Goal: Subscribe to service/newsletter

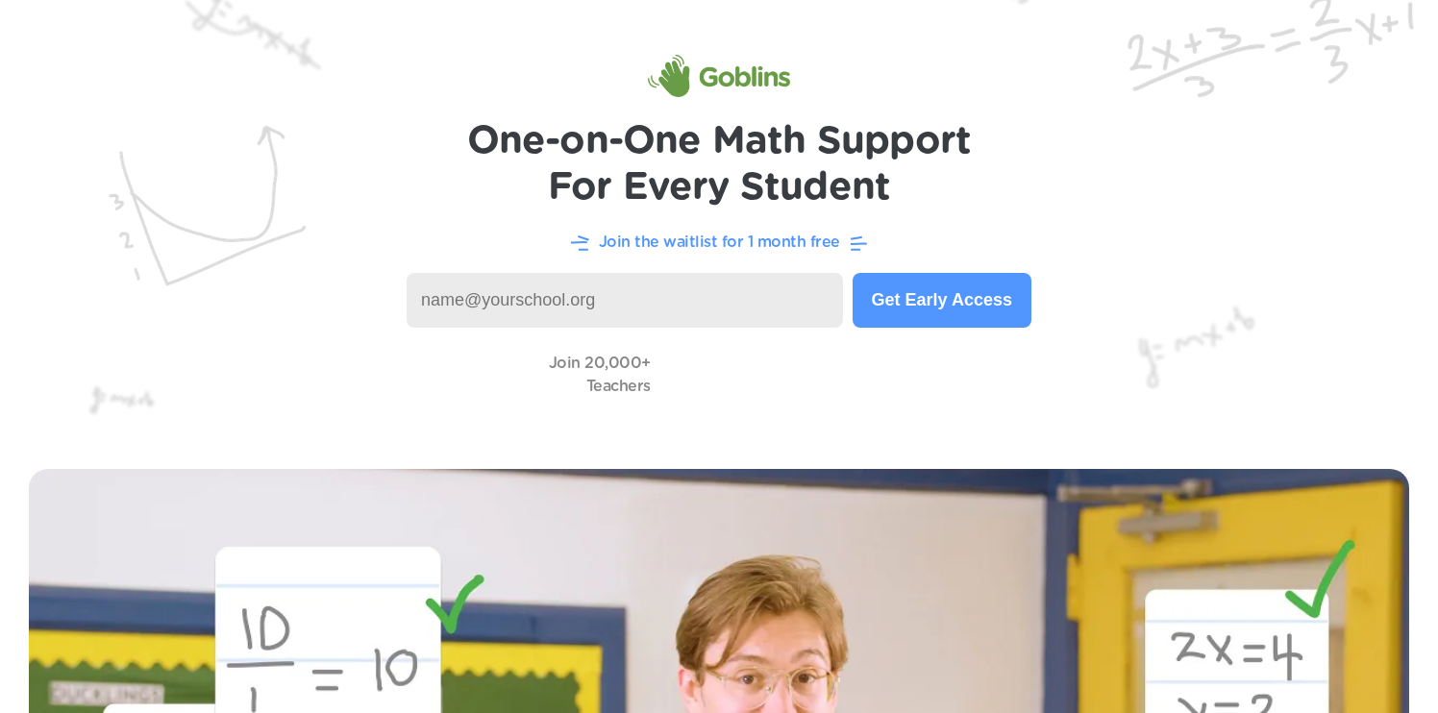
scroll to position [44, 0]
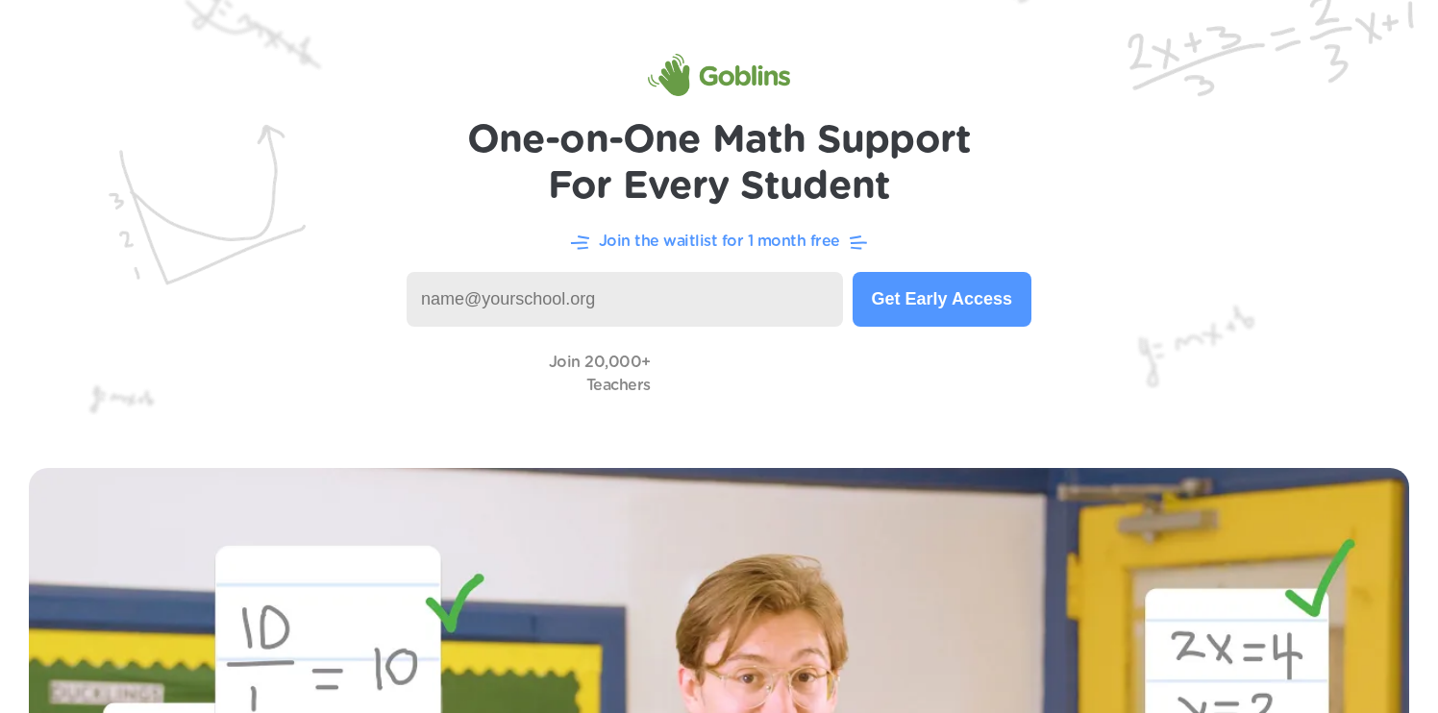
click at [706, 300] on input at bounding box center [625, 299] width 436 height 55
type input "[EMAIL_ADDRESS][DOMAIN_NAME]"
click at [966, 297] on button "Get Early Access" at bounding box center [942, 299] width 179 height 55
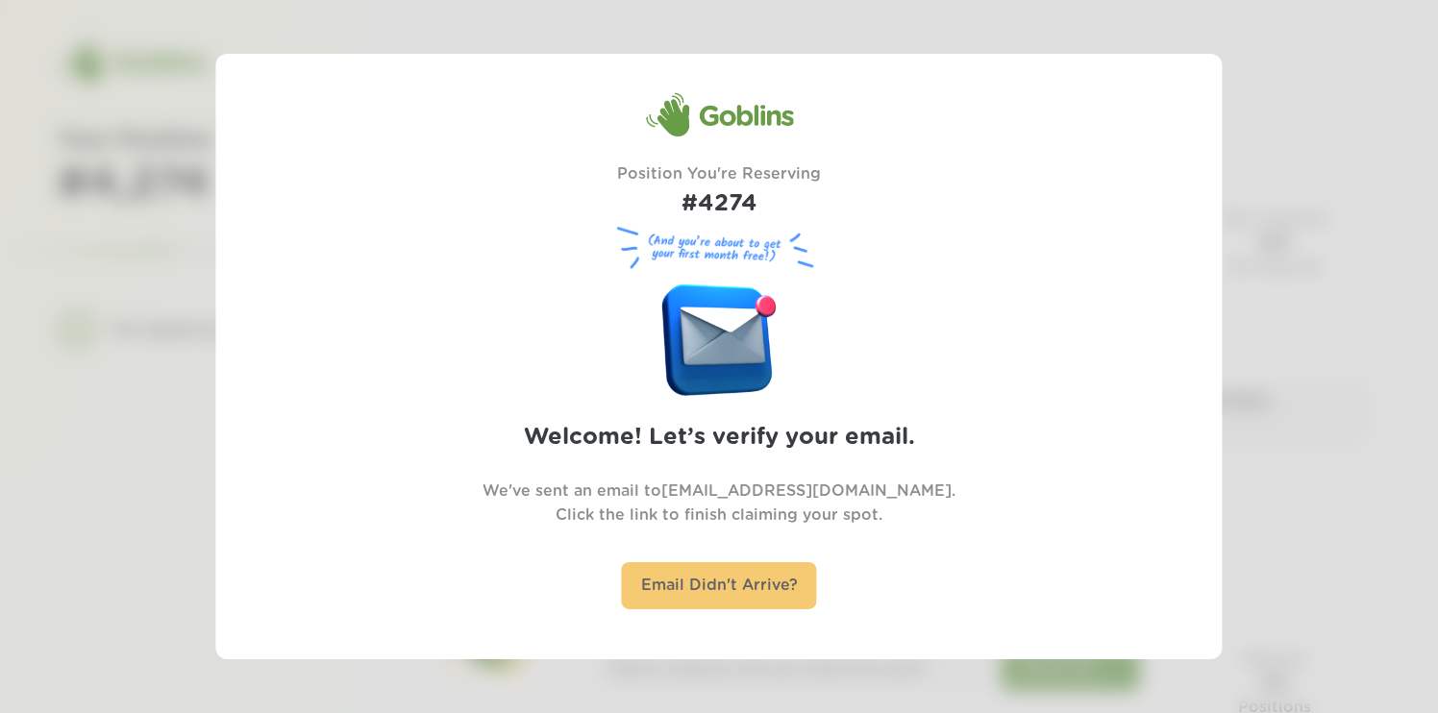
click at [720, 593] on div "Email Didn't Arrive?" at bounding box center [719, 585] width 195 height 47
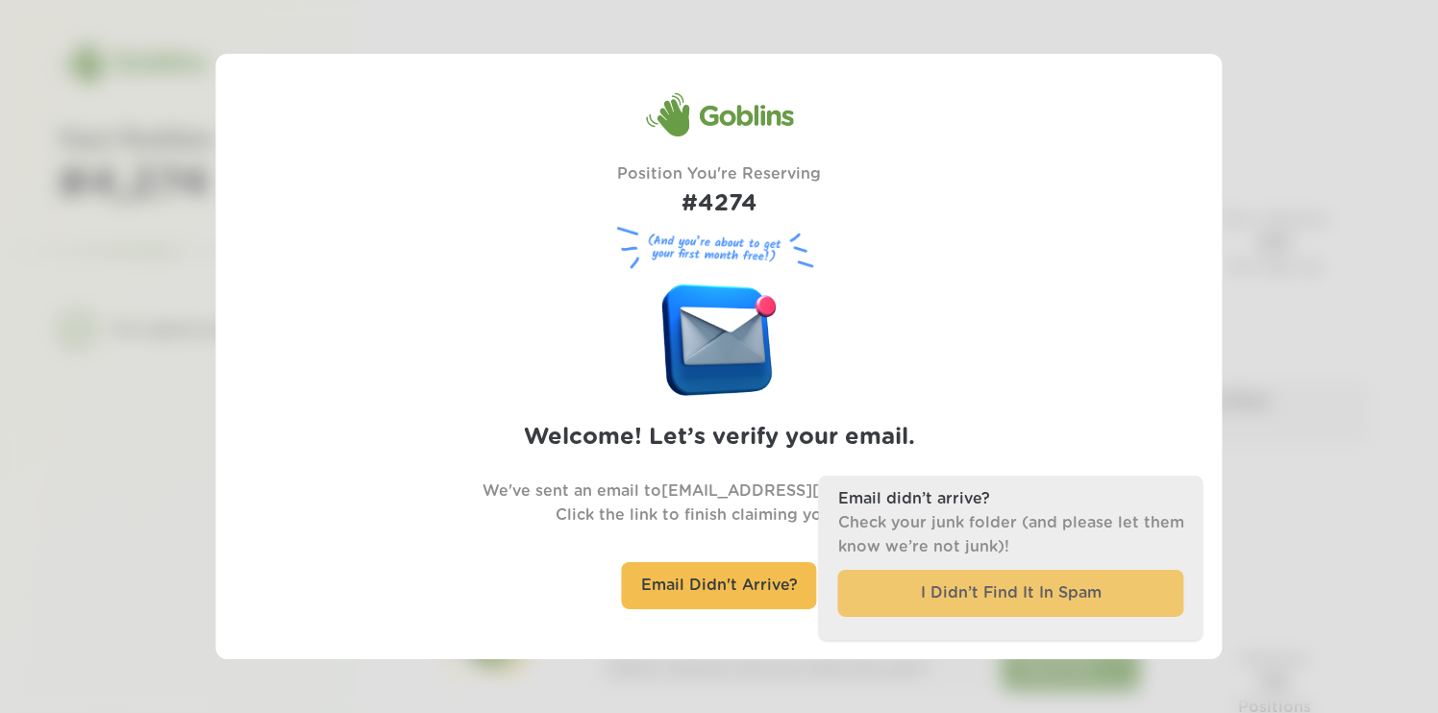
click at [898, 605] on div "I Didn’t Find It In Spam" at bounding box center [1011, 593] width 346 height 47
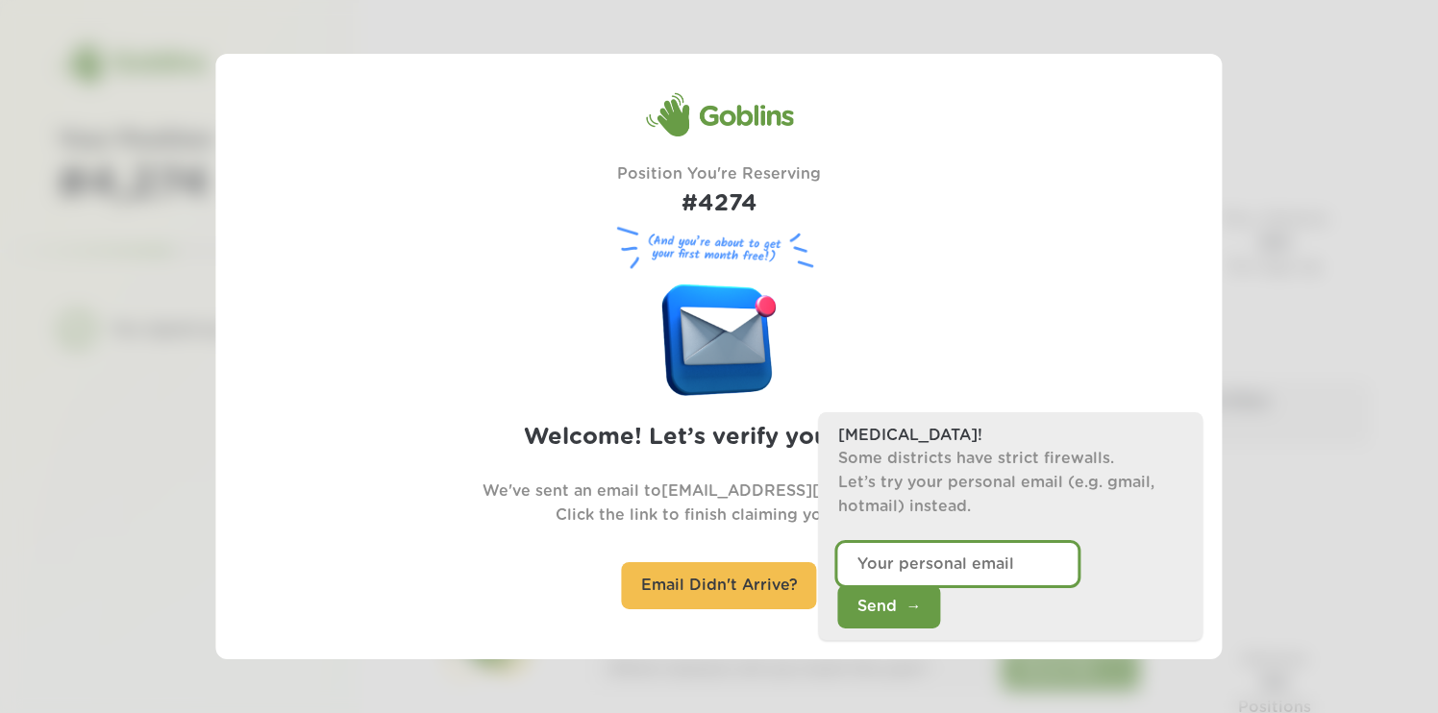
click at [902, 585] on input "email" at bounding box center [958, 563] width 240 height 43
